Goal: Entertainment & Leisure: Browse casually

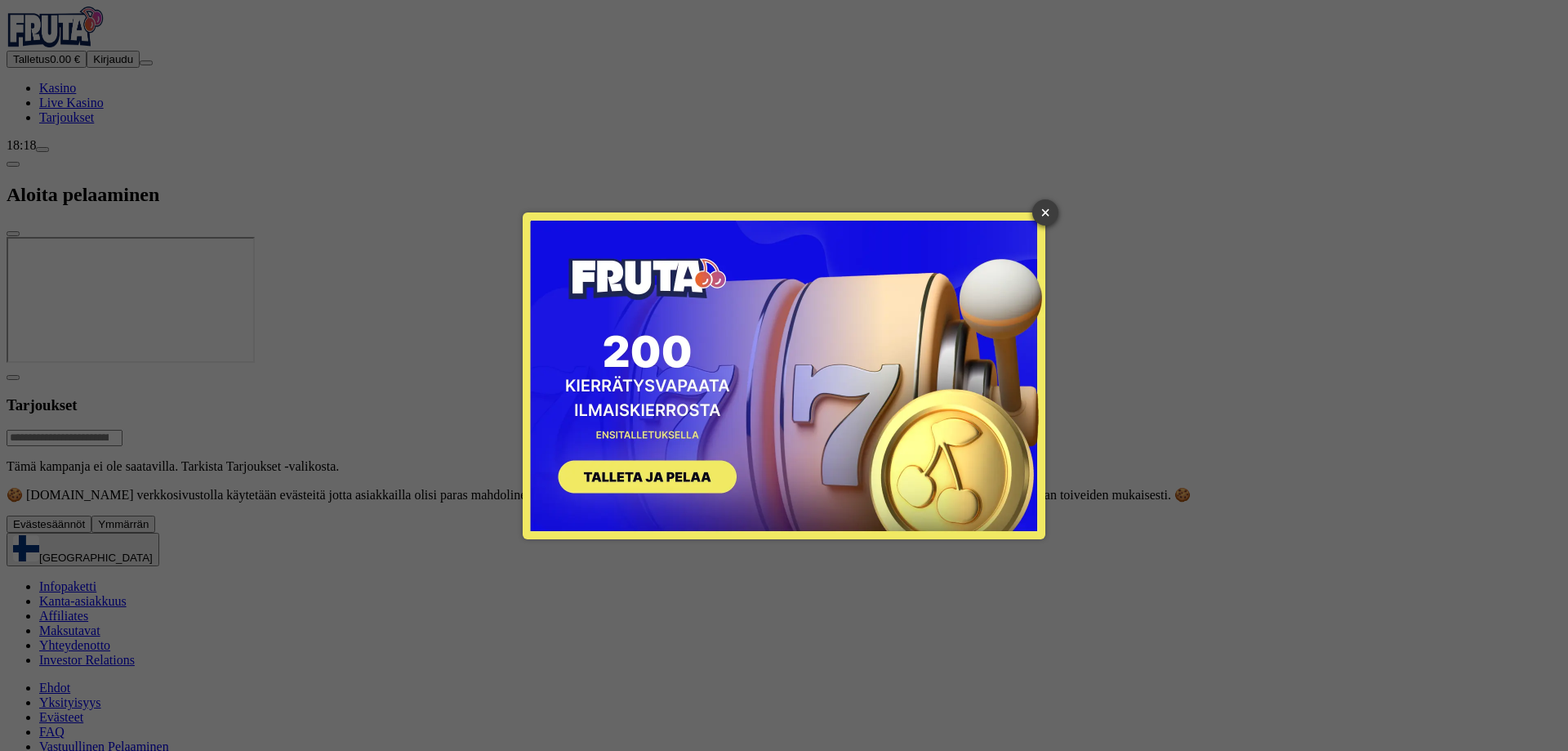
click at [1037, 219] on link "×" at bounding box center [1045, 212] width 26 height 26
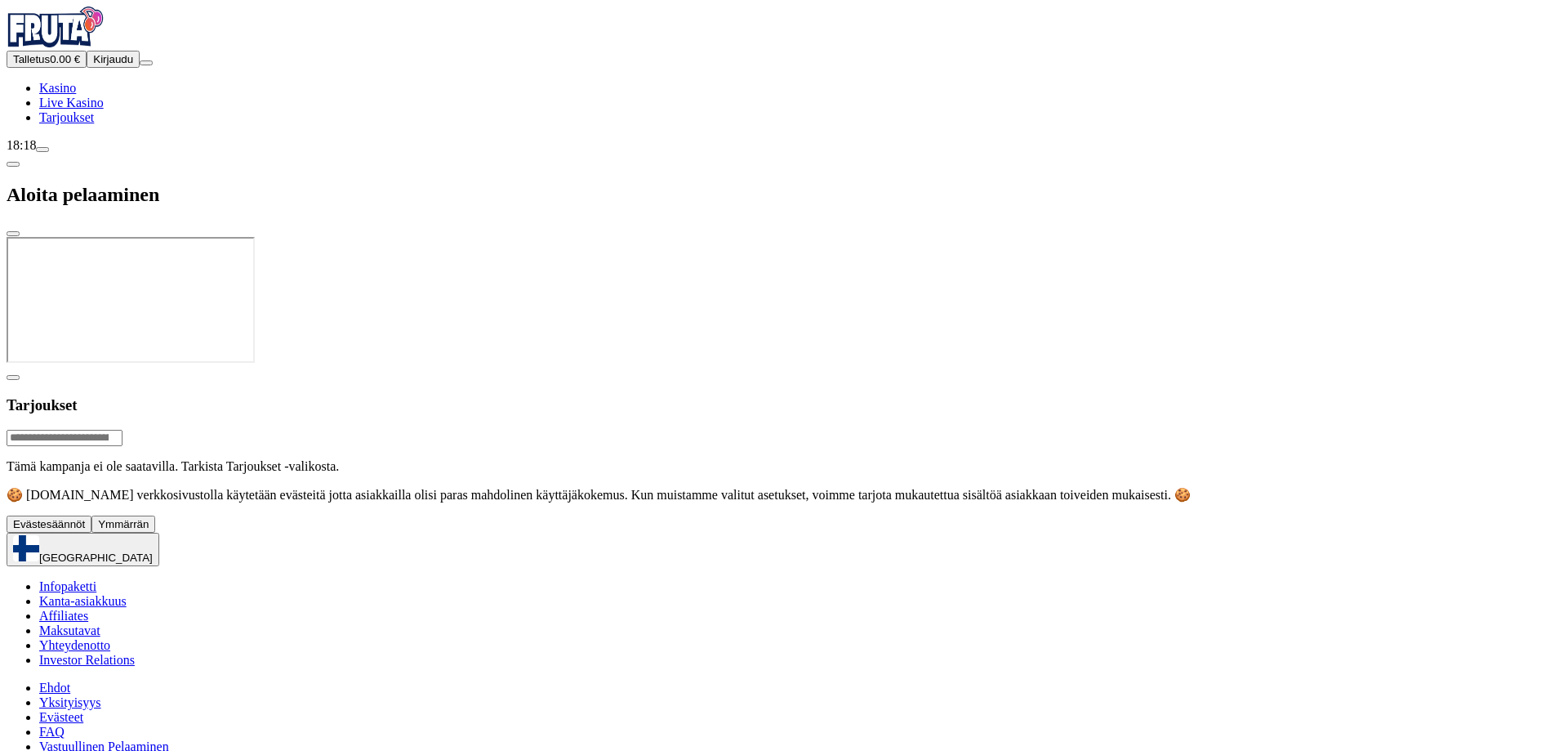
click at [149, 530] on span "Ymmärrän" at bounding box center [124, 524] width 50 height 13
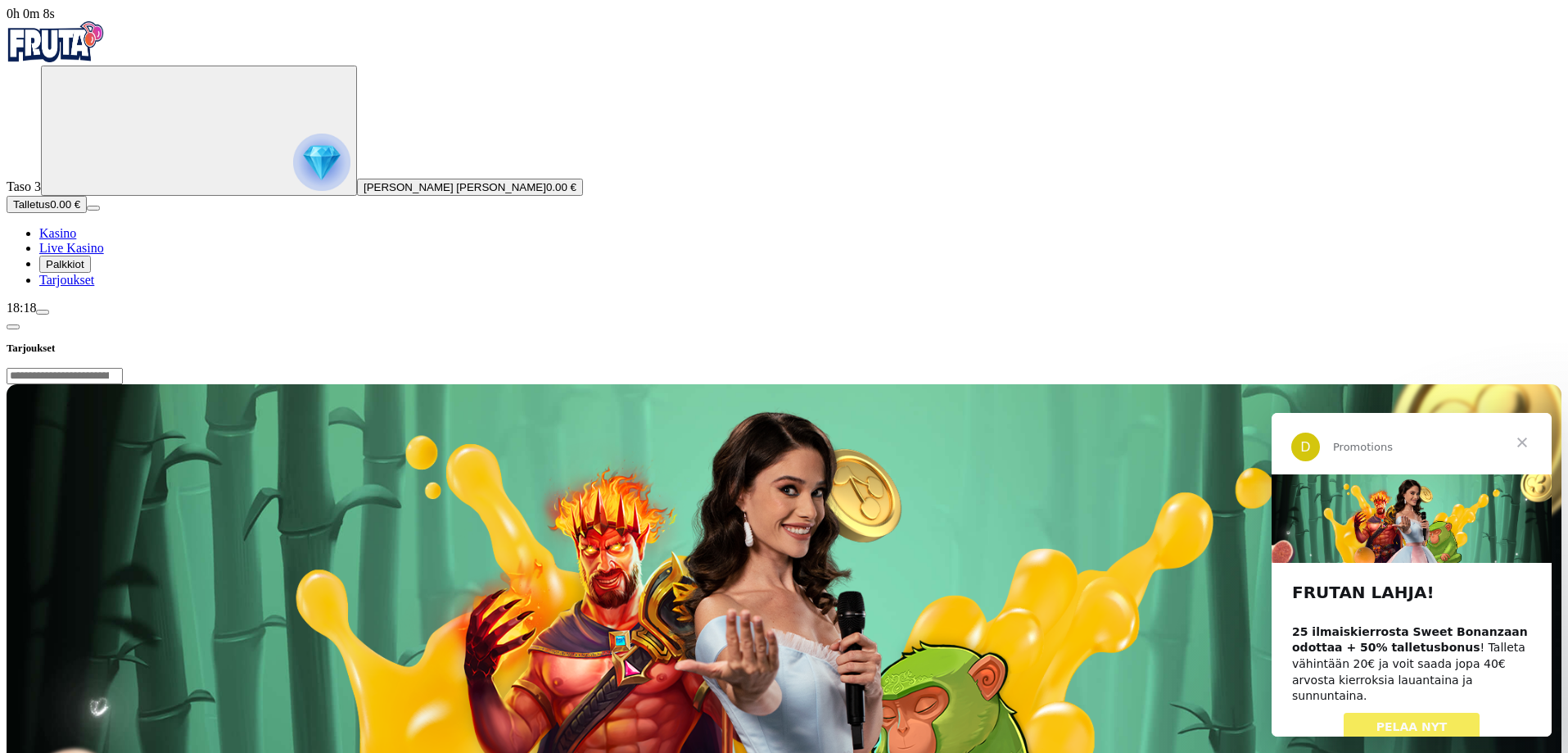
click at [1420, 718] on link "PELAA NYT" at bounding box center [1412, 727] width 137 height 30
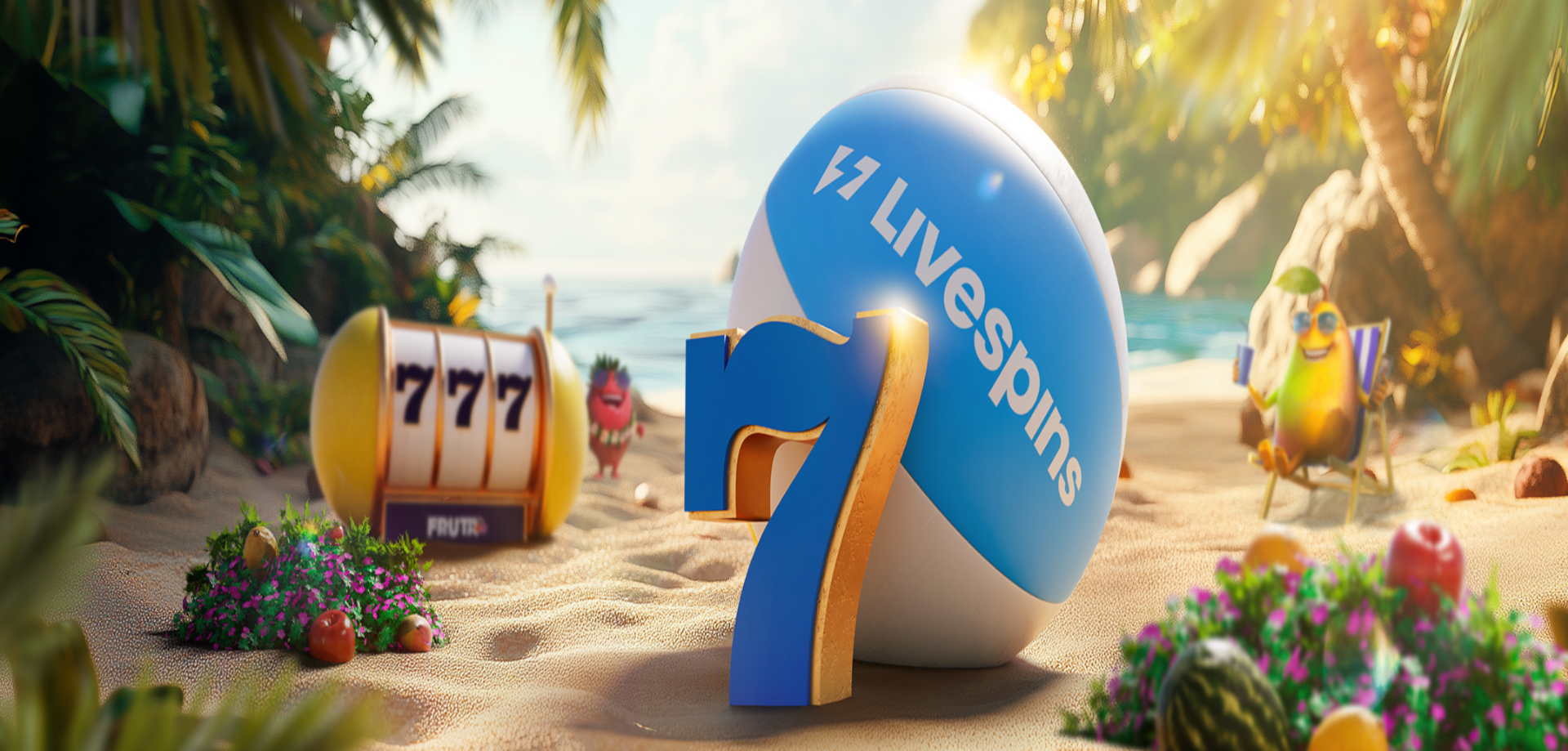
drag, startPoint x: 420, startPoint y: 163, endPoint x: 236, endPoint y: 161, distance: 184.0
drag, startPoint x: 509, startPoint y: 163, endPoint x: 272, endPoint y: 171, distance: 237.1
drag, startPoint x: 493, startPoint y: 173, endPoint x: 333, endPoint y: 182, distance: 160.3
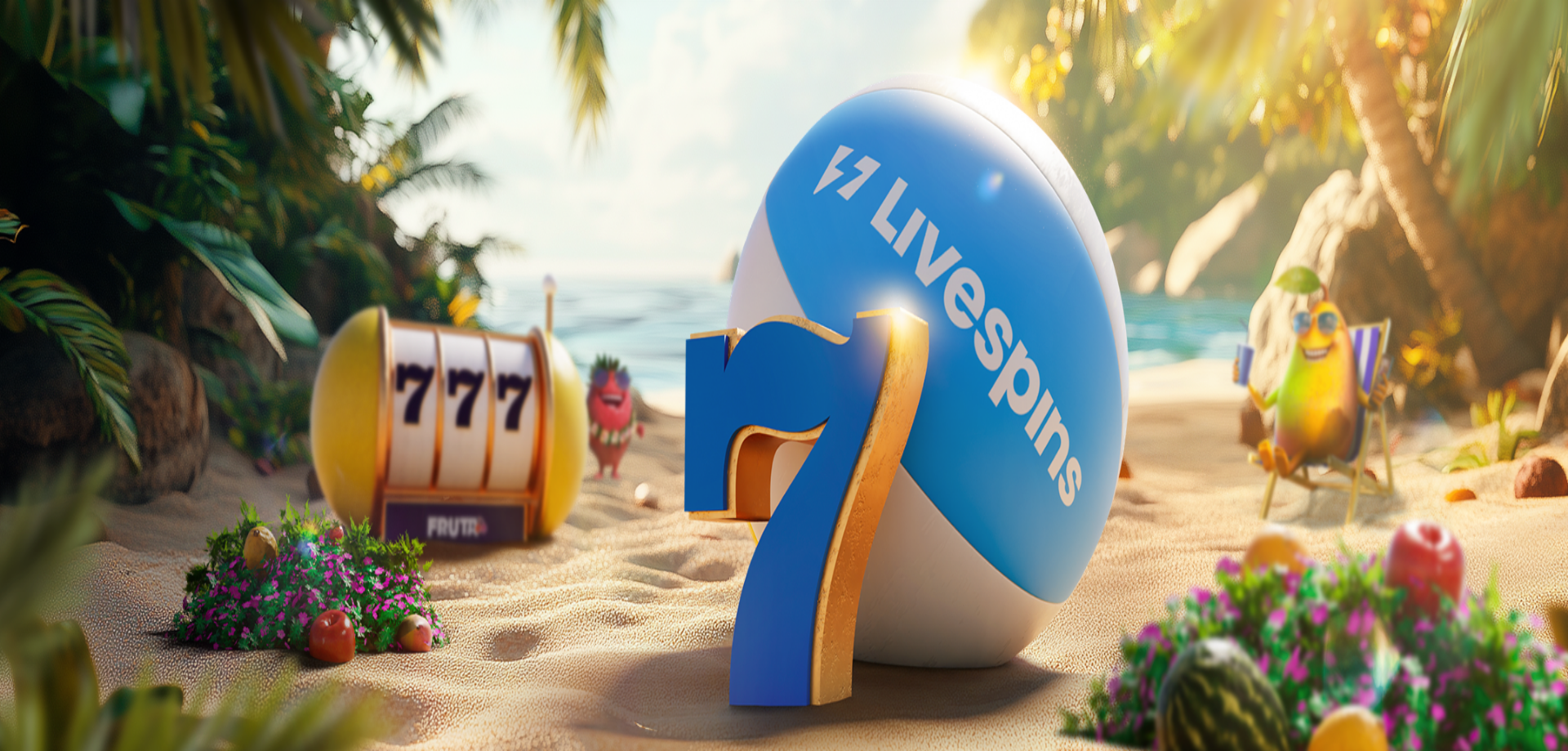
drag, startPoint x: 502, startPoint y: 167, endPoint x: 347, endPoint y: 173, distance: 155.1
drag, startPoint x: 347, startPoint y: 173, endPoint x: 459, endPoint y: 167, distance: 112.2
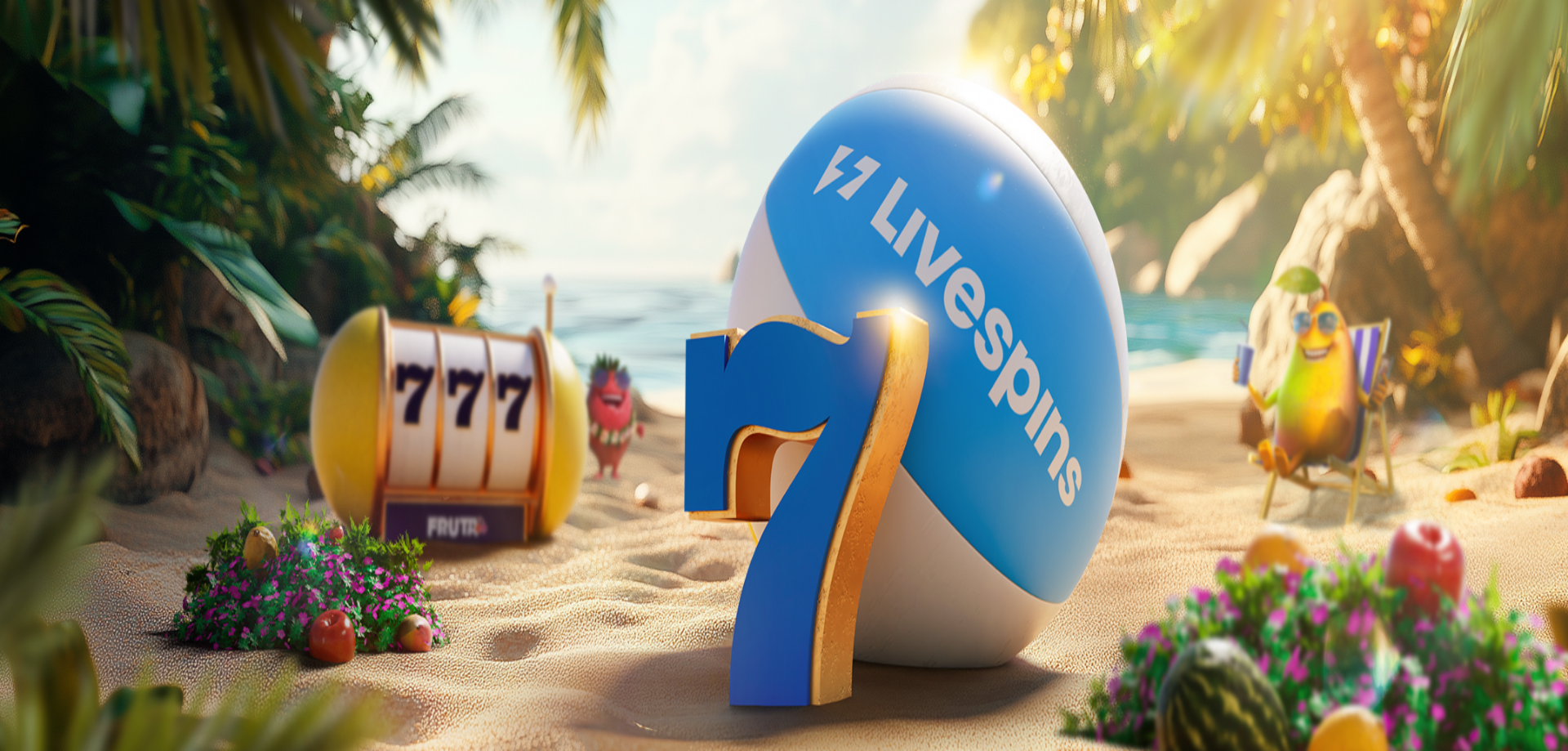
click at [19, 393] on button "close" at bounding box center [13, 395] width 13 height 5
click at [84, 270] on span "Palkkiot" at bounding box center [65, 263] width 39 height 13
click at [78, 591] on button at bounding box center [72, 594] width 13 height 5
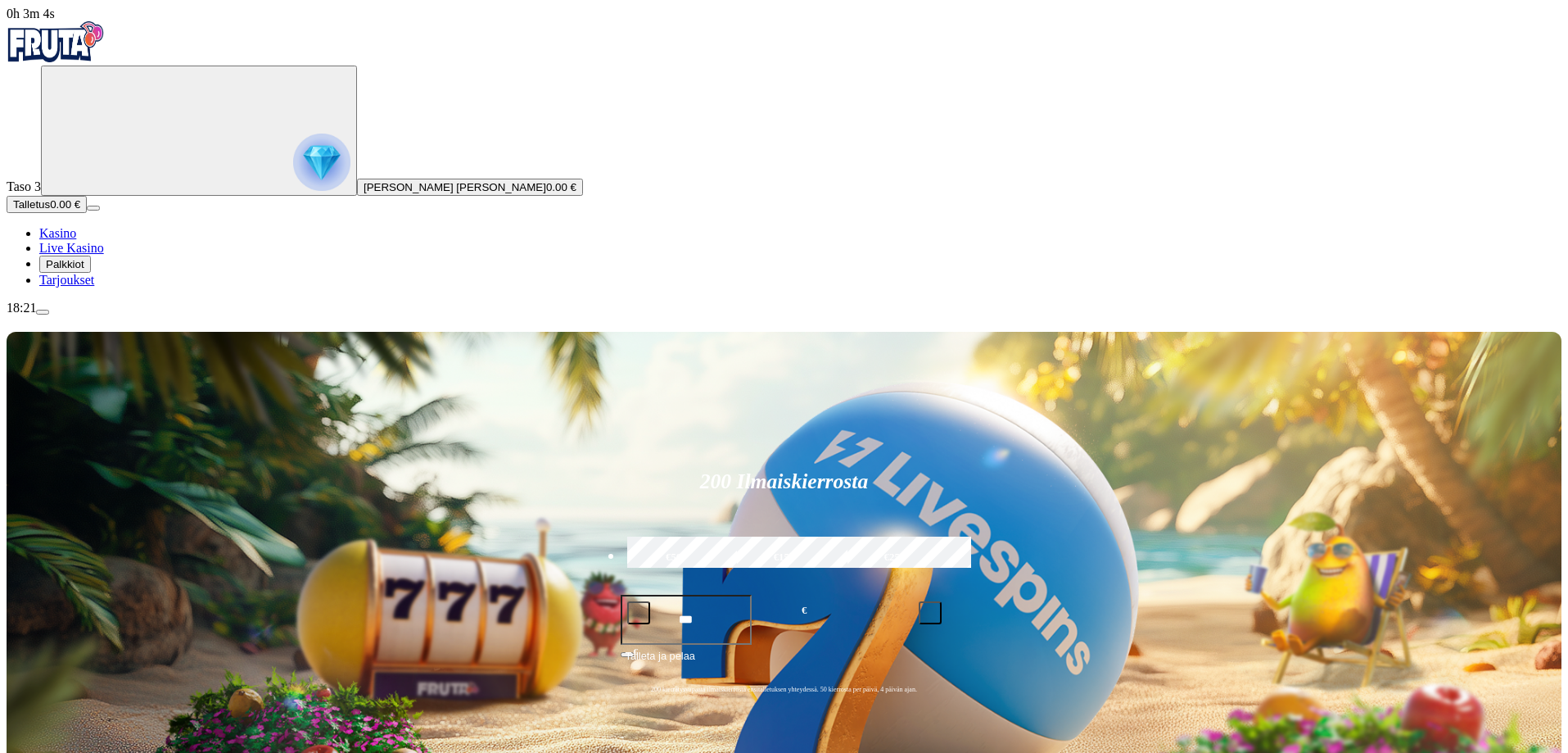
drag, startPoint x: 1169, startPoint y: 468, endPoint x: 1114, endPoint y: 471, distance: 55.1
type input "****"
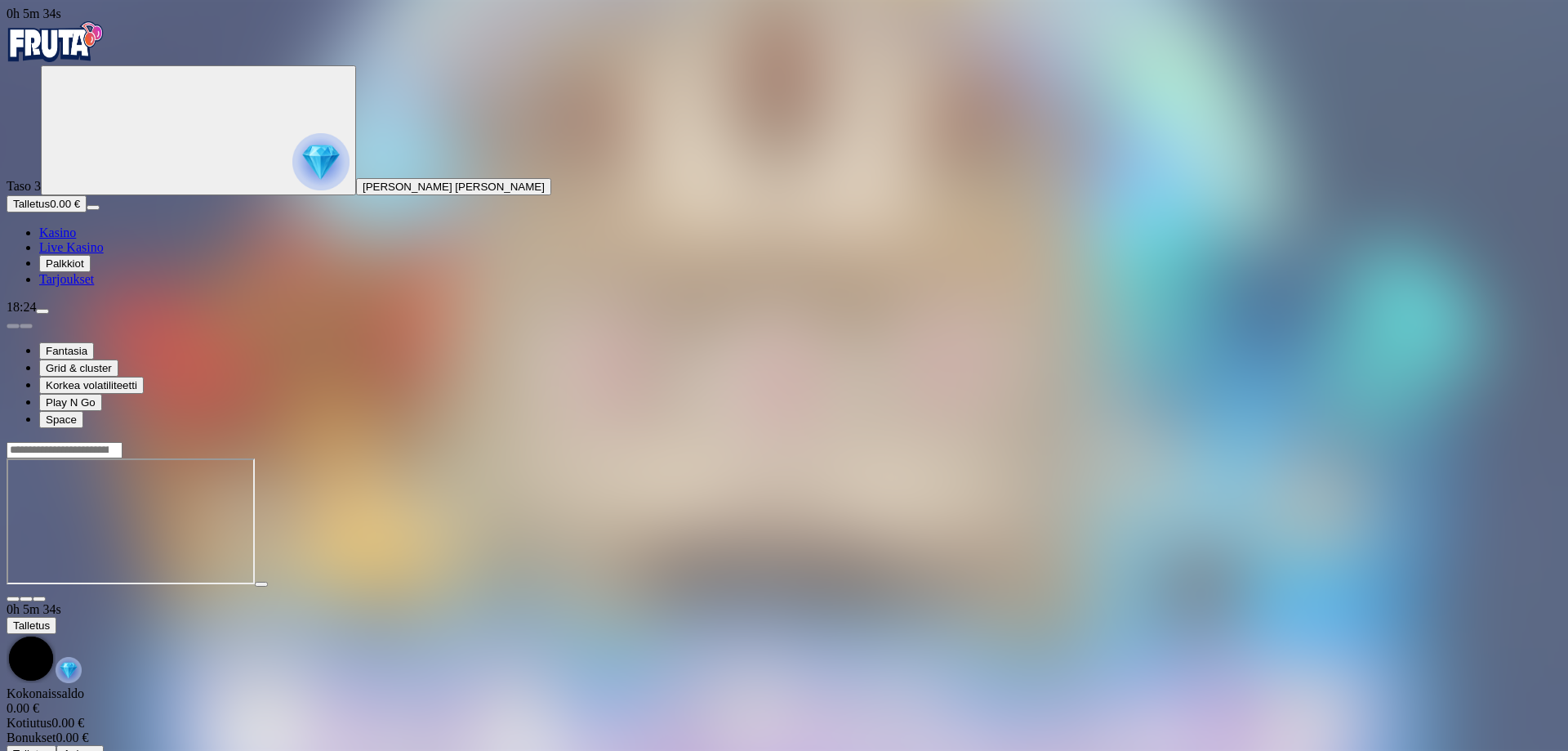
drag, startPoint x: 311, startPoint y: 620, endPoint x: 322, endPoint y: 619, distance: 11.0
click at [311, 602] on div at bounding box center [784, 521] width 1555 height 161
click at [13, 599] on span "close icon" at bounding box center [13, 599] width 0 height 0
